Goal: Information Seeking & Learning: Learn about a topic

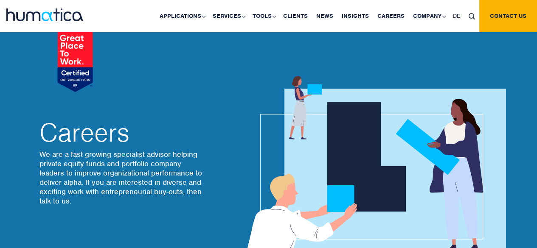
scroll to position [2909, 0]
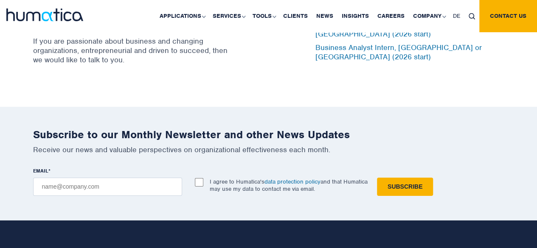
click at [12, 141] on div "Subscribe to our Monthly Newsletter and other News Updates Receive our news and…" at bounding box center [268, 163] width 537 height 113
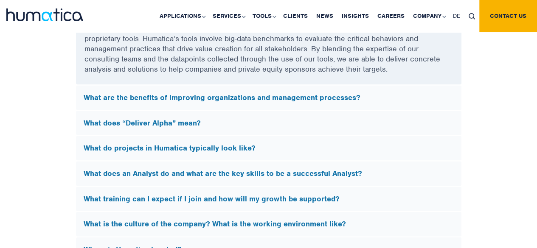
scroll to position [2446, 0]
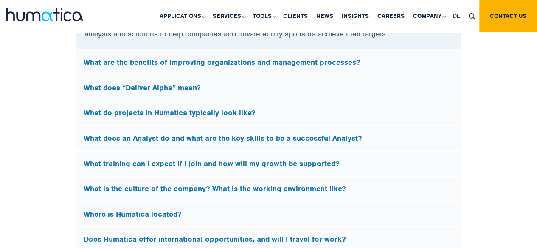
click at [330, 53] on div "What are the benefits of improving organizations and management processes?" at bounding box center [268, 63] width 385 height 25
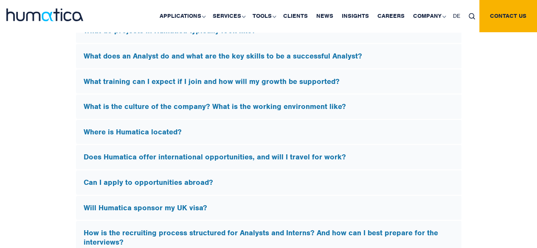
scroll to position [2528, 0]
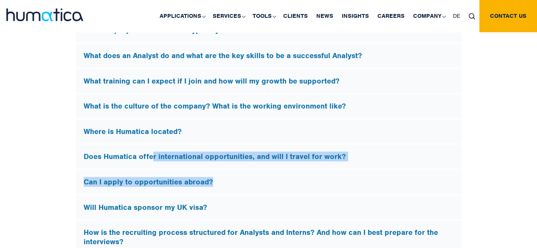
drag, startPoint x: 211, startPoint y: 167, endPoint x: 153, endPoint y: 161, distance: 58.8
click at [153, 161] on div "What does Humatica do? Humatica is a specialist consultancy focused on improvin…" at bounding box center [269, 58] width 386 height 493
click at [153, 161] on div "Does Humatica offer international opportunities, and will I travel for work?" at bounding box center [268, 157] width 385 height 25
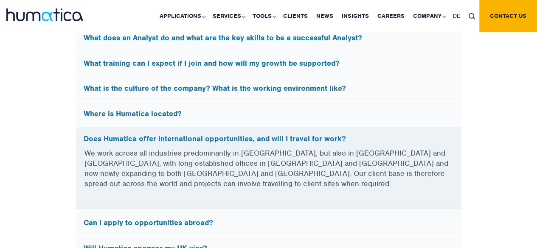
scroll to position [2398, 0]
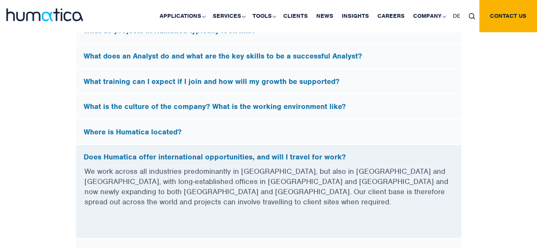
click at [2, 201] on div "FAQs What does Humatica do? Humatica is a specialist consultancy focused on imp…" at bounding box center [268, 142] width 537 height 464
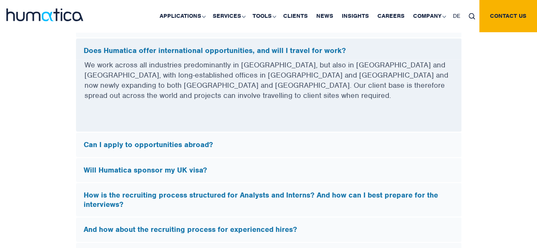
scroll to position [2530, 0]
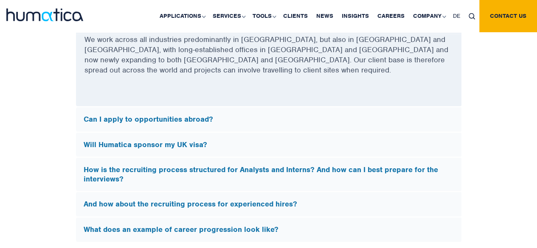
drag, startPoint x: 188, startPoint y: 218, endPoint x: 170, endPoint y: 89, distance: 130.2
click at [188, 218] on div "What does an example of career progression look like?" at bounding box center [268, 230] width 385 height 25
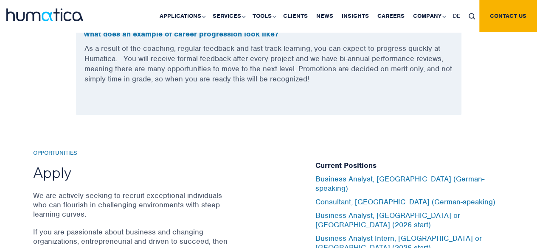
scroll to position [2572, 0]
